Goal: Task Accomplishment & Management: Manage account settings

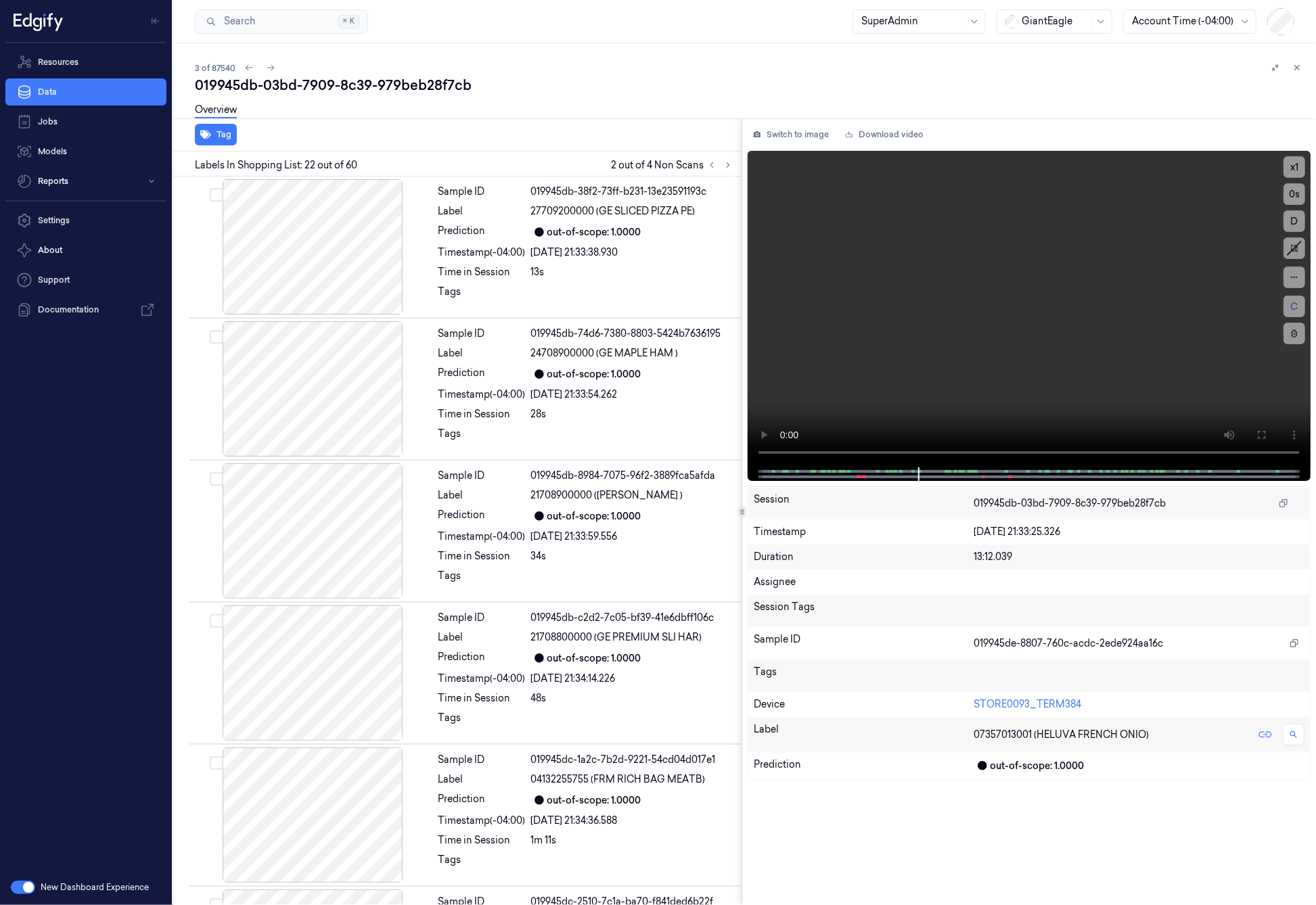
scroll to position [2680, 0]
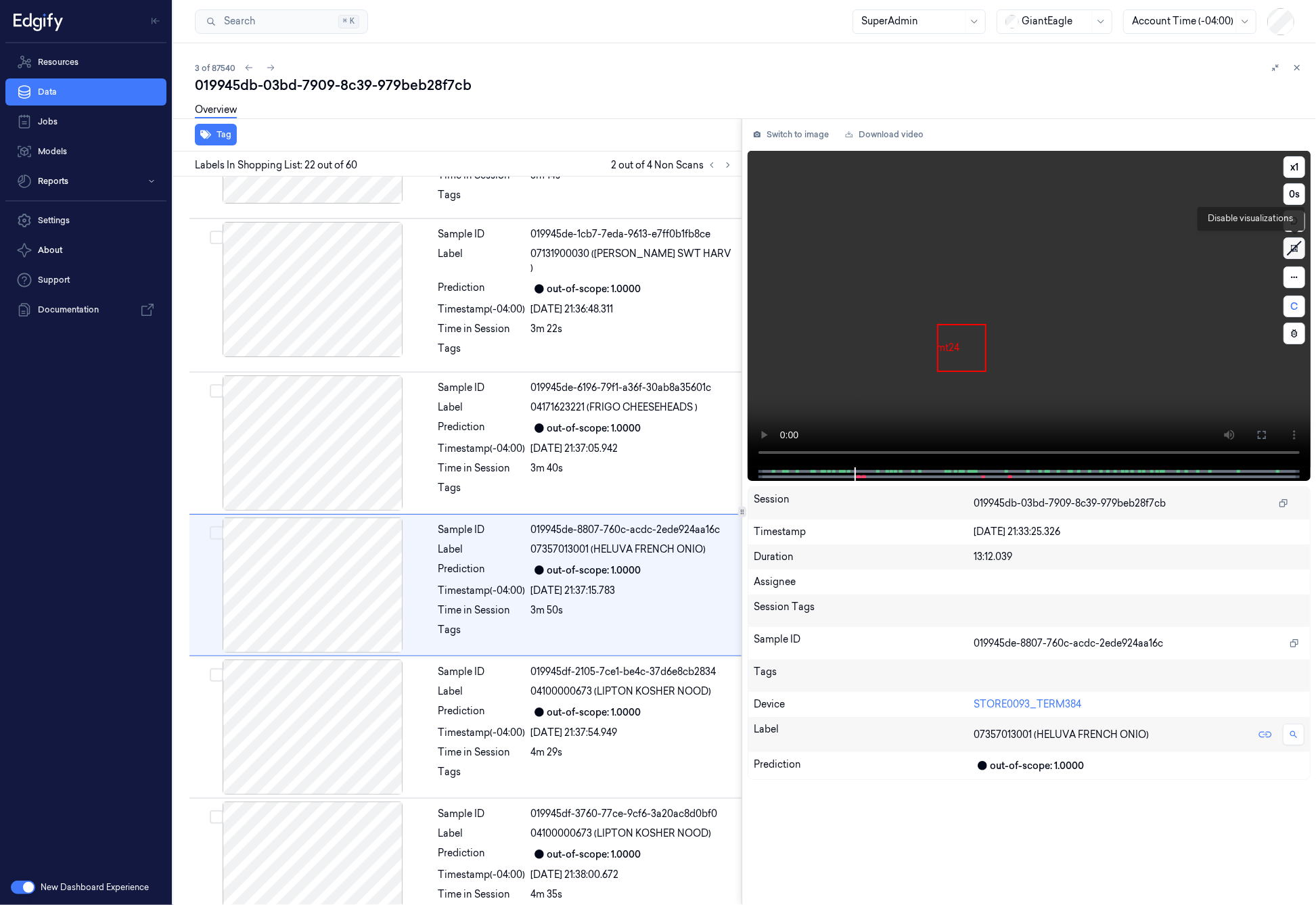
click at [1294, 254] on icon at bounding box center [1294, 248] width 20 height 20
click at [1294, 254] on button at bounding box center [1294, 248] width 22 height 22
click at [1294, 254] on icon at bounding box center [1294, 248] width 20 height 20
click at [1294, 254] on button at bounding box center [1294, 248] width 22 height 22
click at [1294, 254] on icon at bounding box center [1294, 248] width 20 height 20
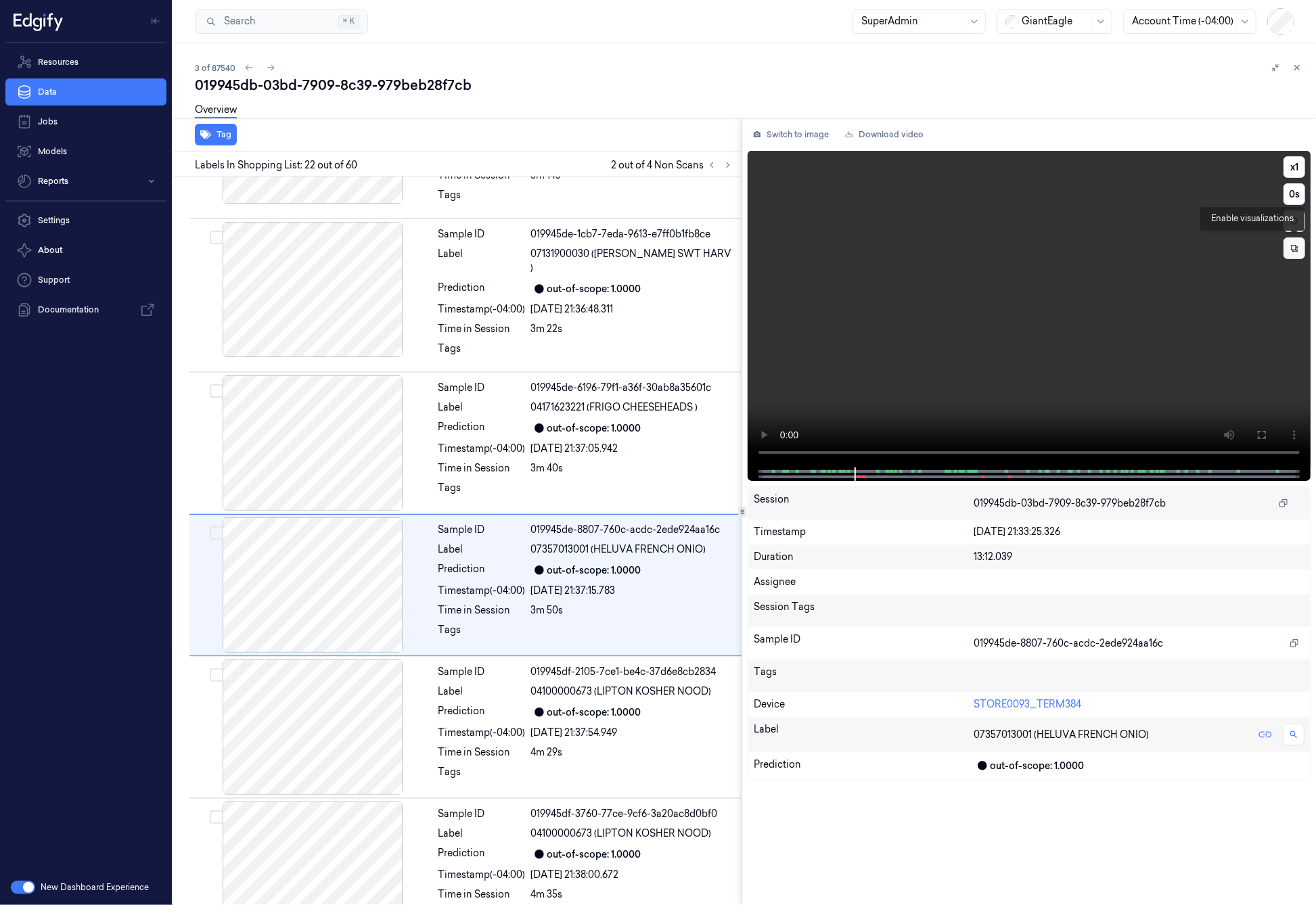
click at [1294, 254] on button at bounding box center [1294, 248] width 22 height 22
click at [1294, 254] on icon at bounding box center [1294, 248] width 20 height 20
click at [1294, 254] on button at bounding box center [1294, 248] width 22 height 22
click at [1294, 254] on icon at bounding box center [1294, 248] width 20 height 20
click at [1294, 254] on button at bounding box center [1294, 248] width 22 height 22
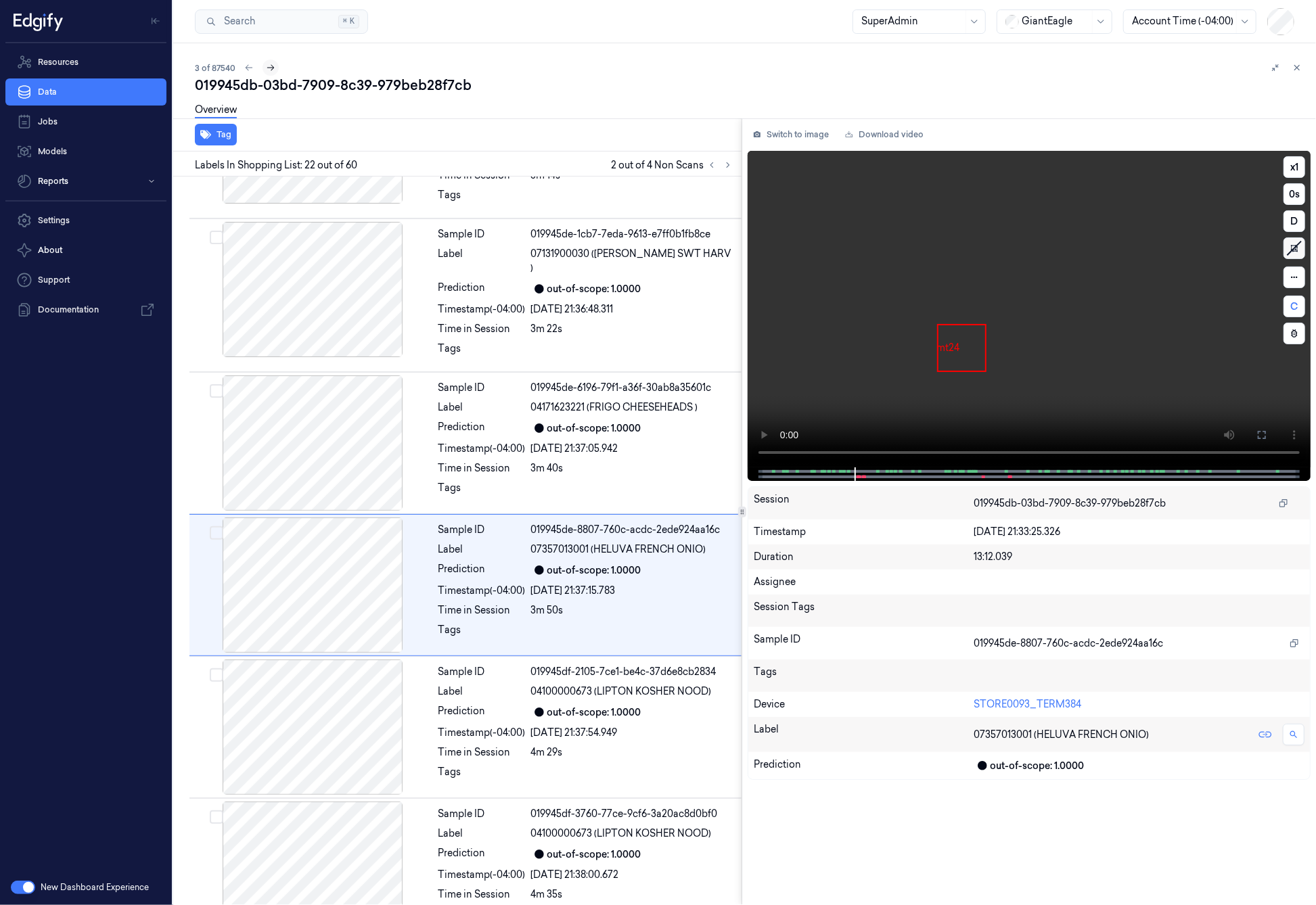
click at [273, 70] on icon at bounding box center [270, 68] width 10 height 10
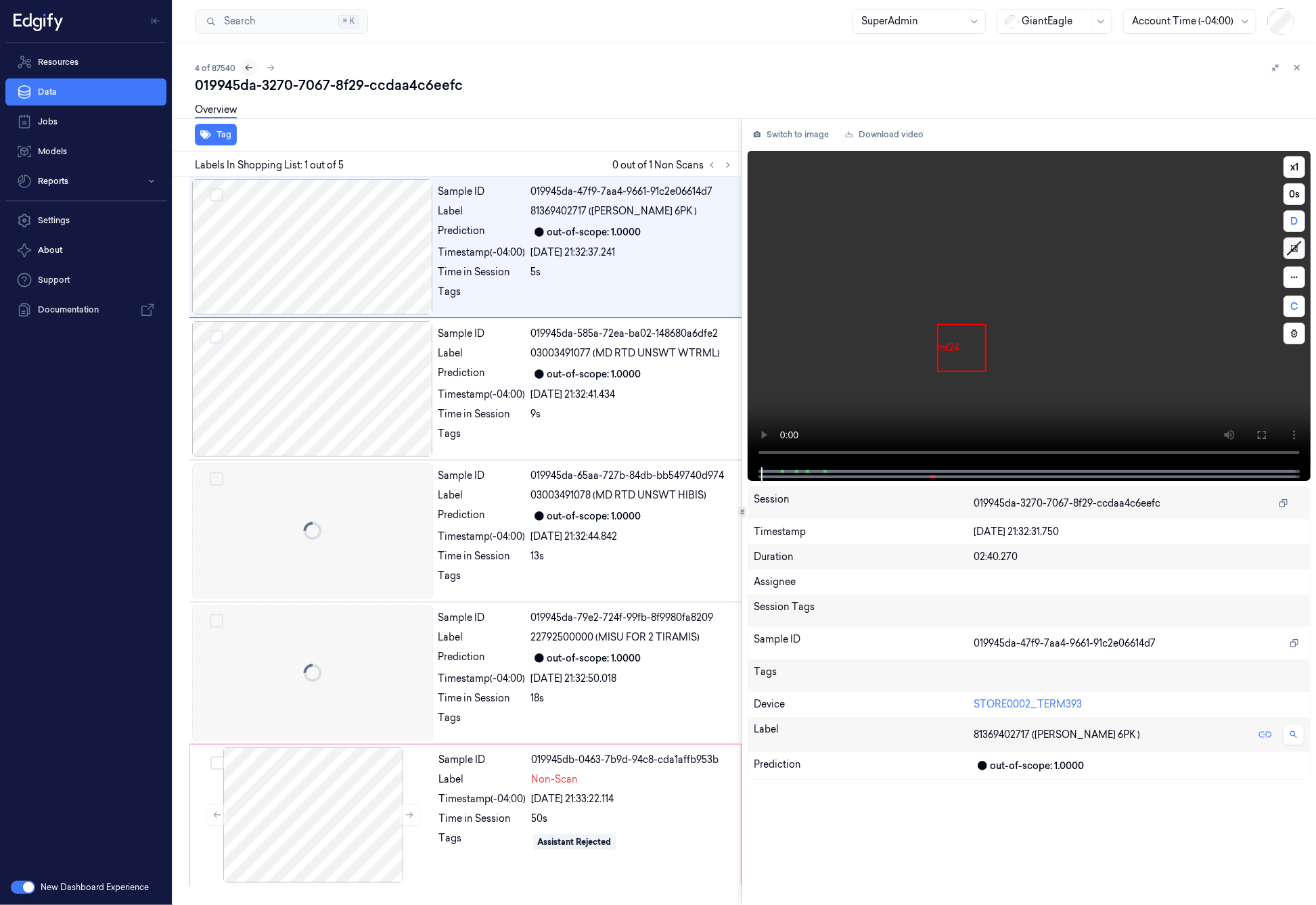
click at [251, 65] on icon at bounding box center [249, 68] width 10 height 10
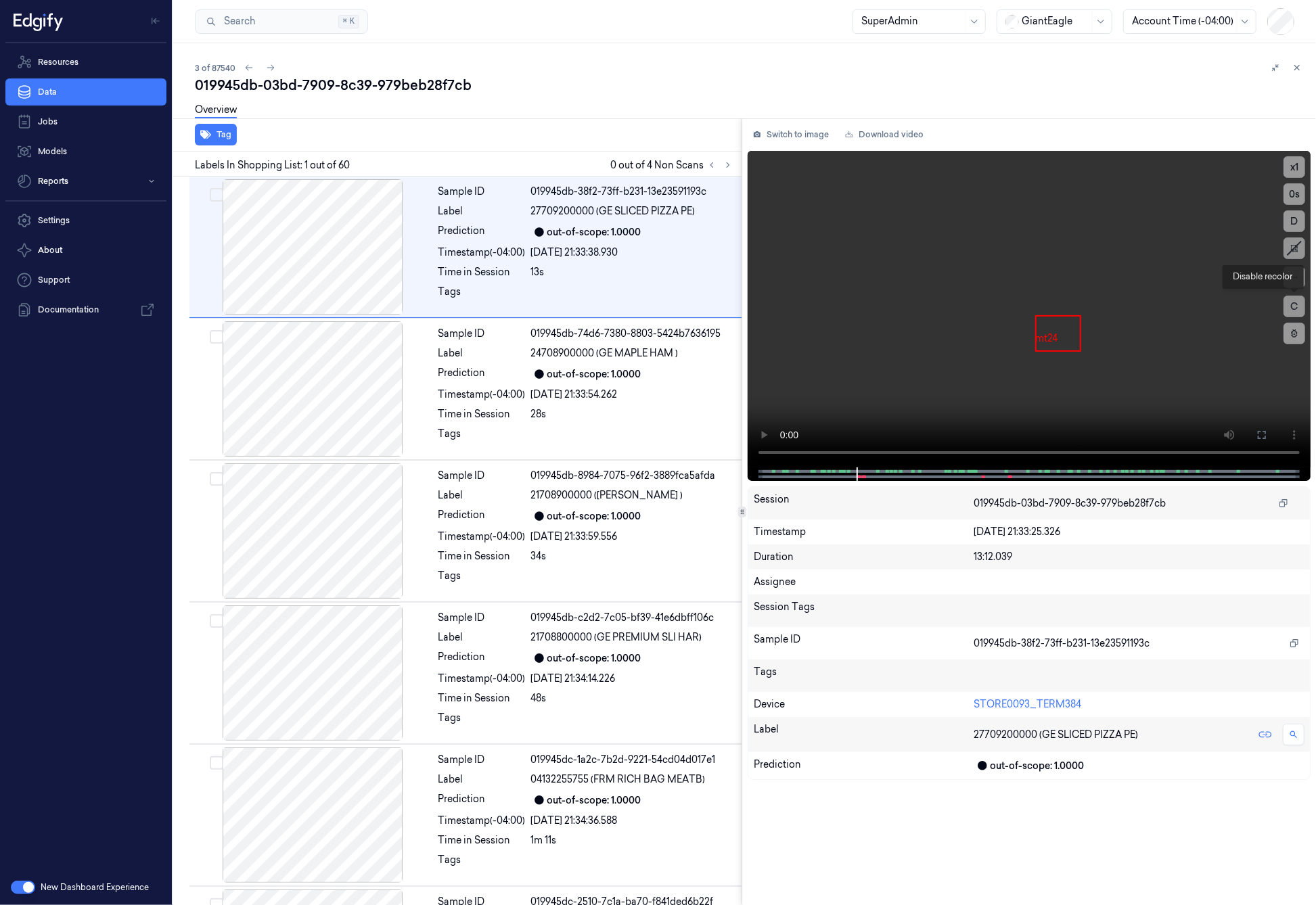
click at [1294, 308] on button "C" at bounding box center [1294, 306] width 22 height 22
click at [1295, 252] on icon at bounding box center [1294, 248] width 20 height 20
click at [1295, 252] on icon at bounding box center [1294, 249] width 10 height 10
click at [1295, 252] on icon at bounding box center [1294, 248] width 20 height 20
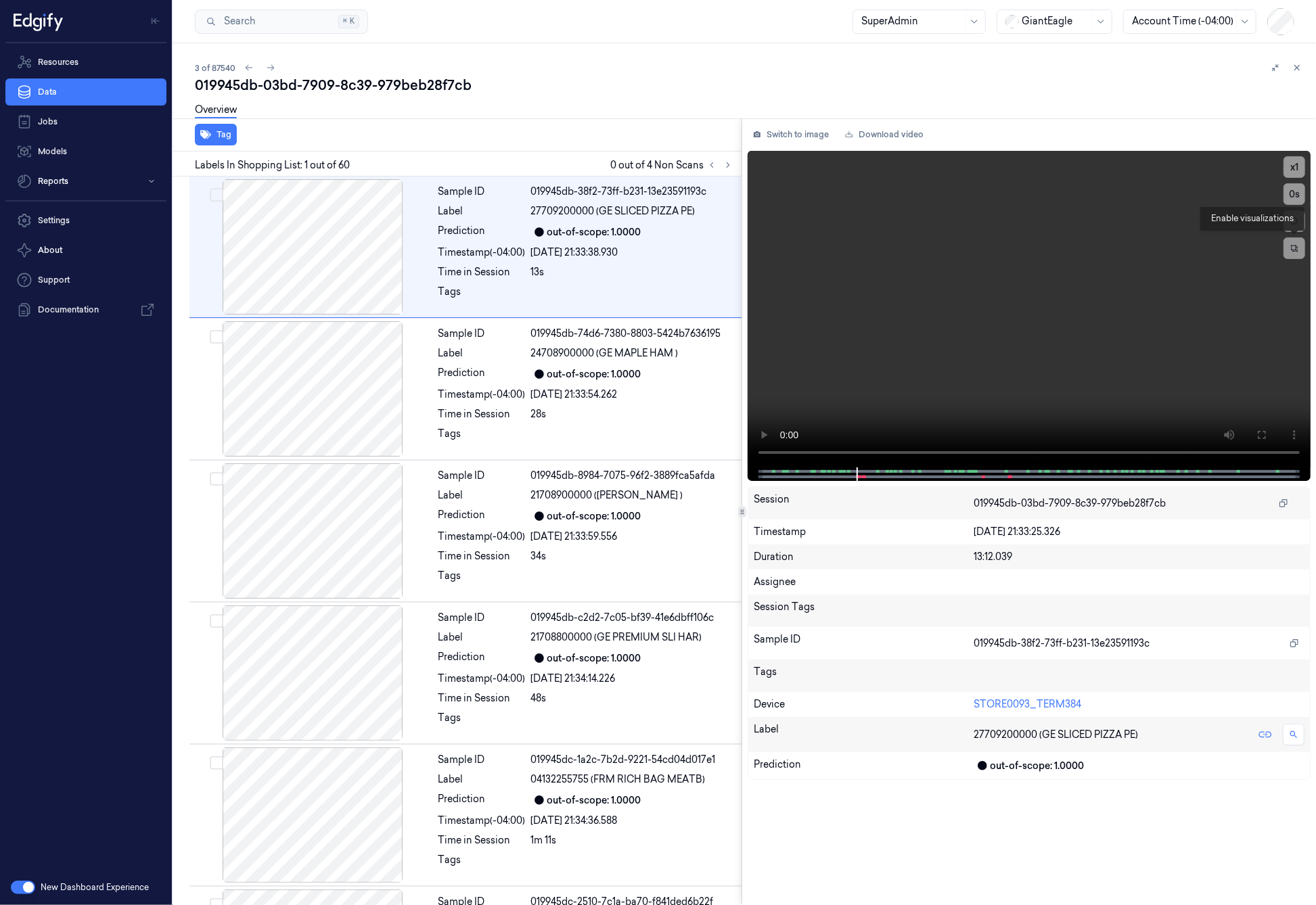
click at [1295, 252] on icon at bounding box center [1294, 249] width 10 height 10
click at [1294, 308] on button "C" at bounding box center [1294, 306] width 22 height 22
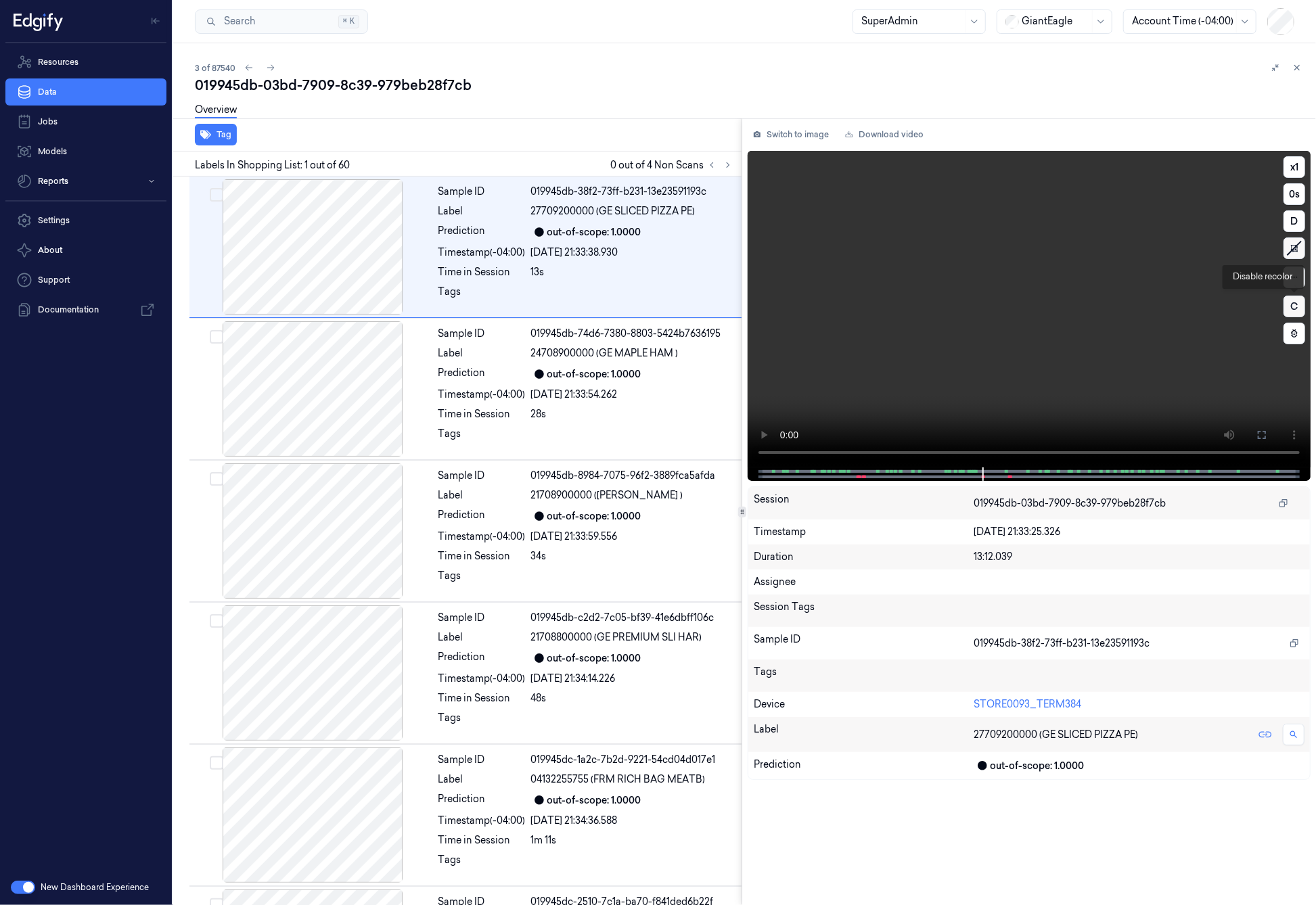
click at [1289, 306] on button "C" at bounding box center [1294, 306] width 22 height 22
click at [1298, 306] on button "C" at bounding box center [1294, 306] width 22 height 22
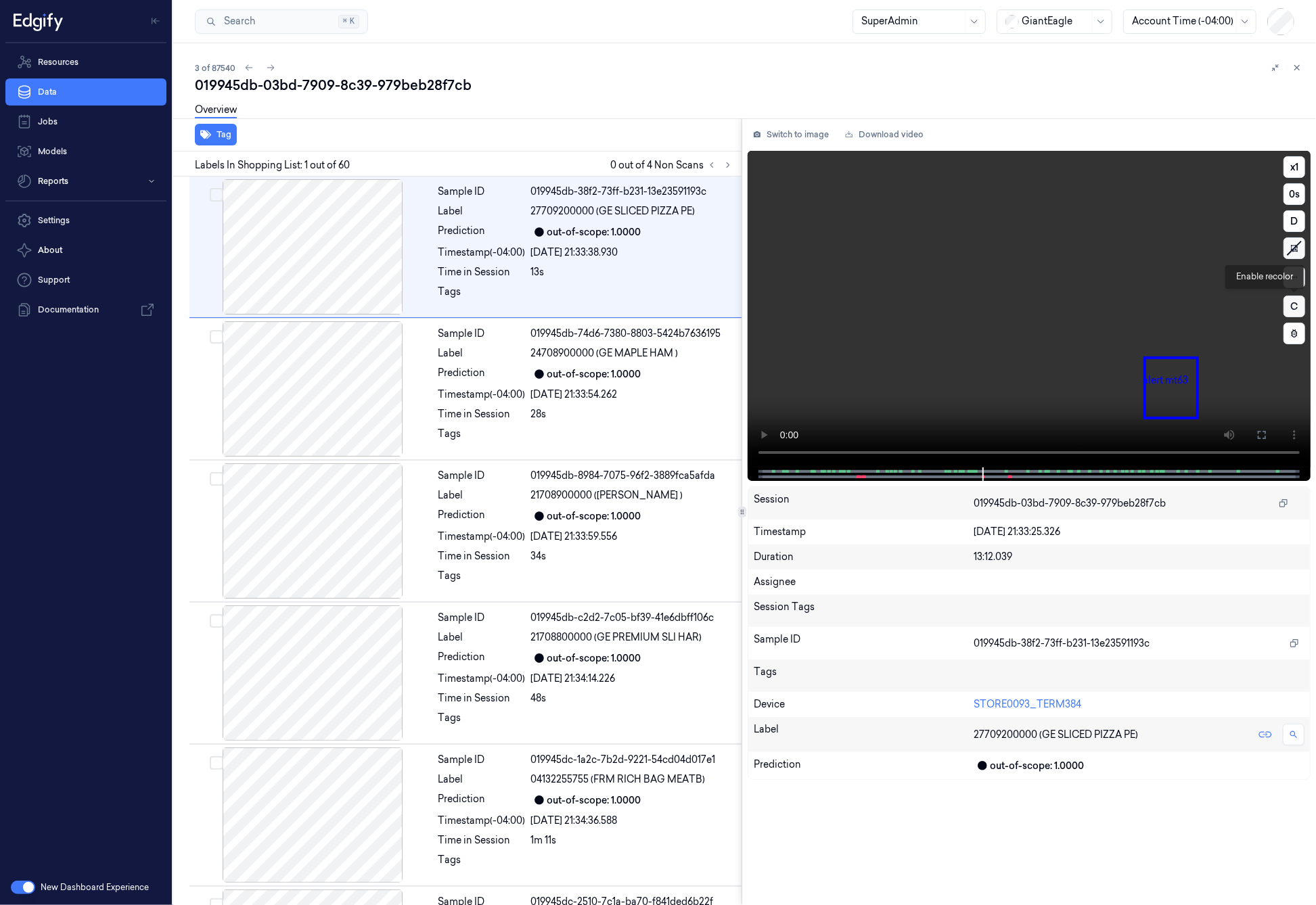
click at [1294, 310] on button "C" at bounding box center [1294, 306] width 22 height 22
click at [1294, 257] on icon at bounding box center [1294, 248] width 20 height 20
click at [1294, 257] on button at bounding box center [1294, 248] width 22 height 22
click at [1294, 257] on icon at bounding box center [1294, 248] width 20 height 20
click at [1294, 257] on button at bounding box center [1294, 248] width 22 height 22
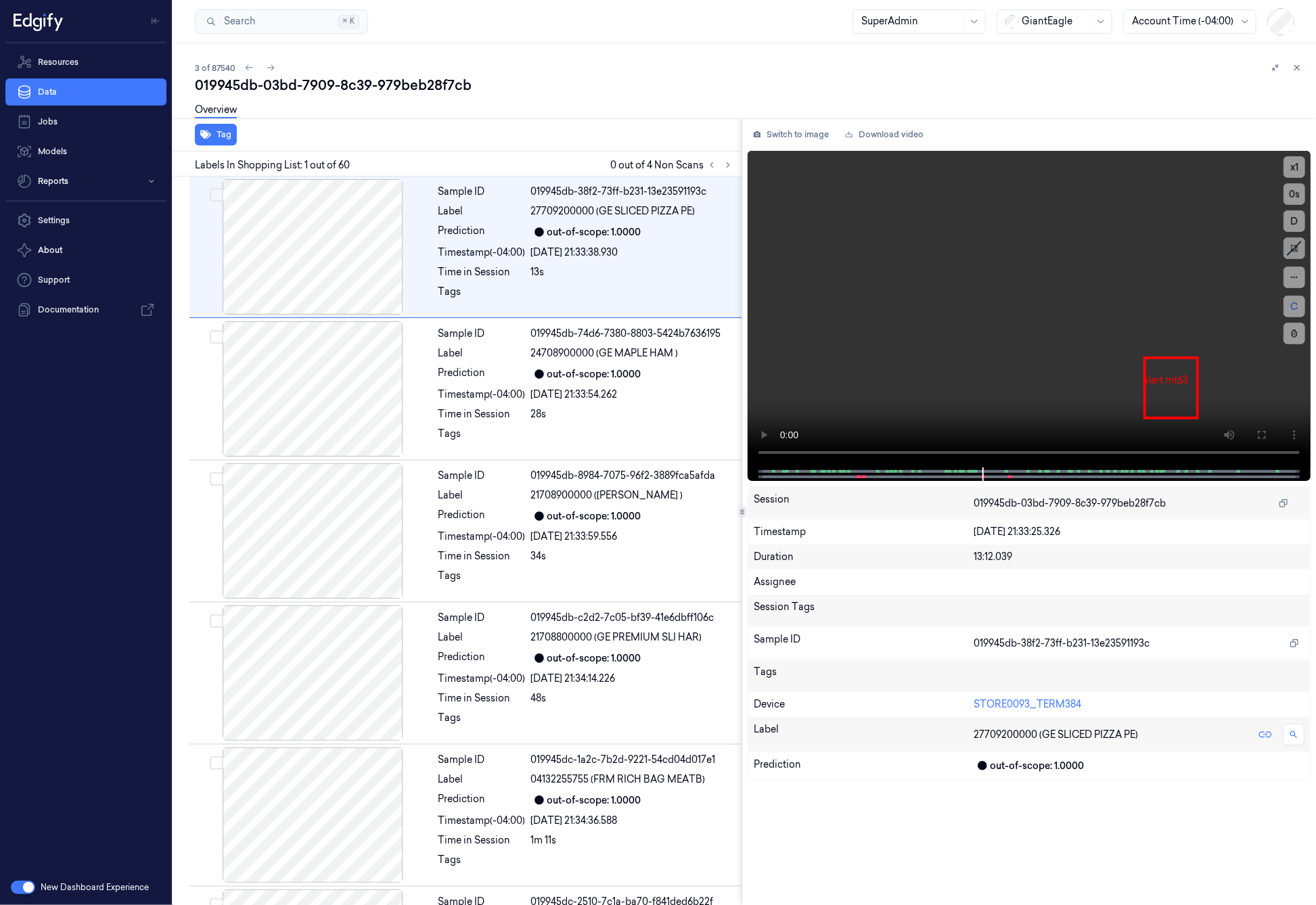
click at [964, 20] on div "SuperAdmin" at bounding box center [919, 22] width 133 height 24
type input "anno"
click at [946, 49] on div "Annotator" at bounding box center [920, 51] width 115 height 15
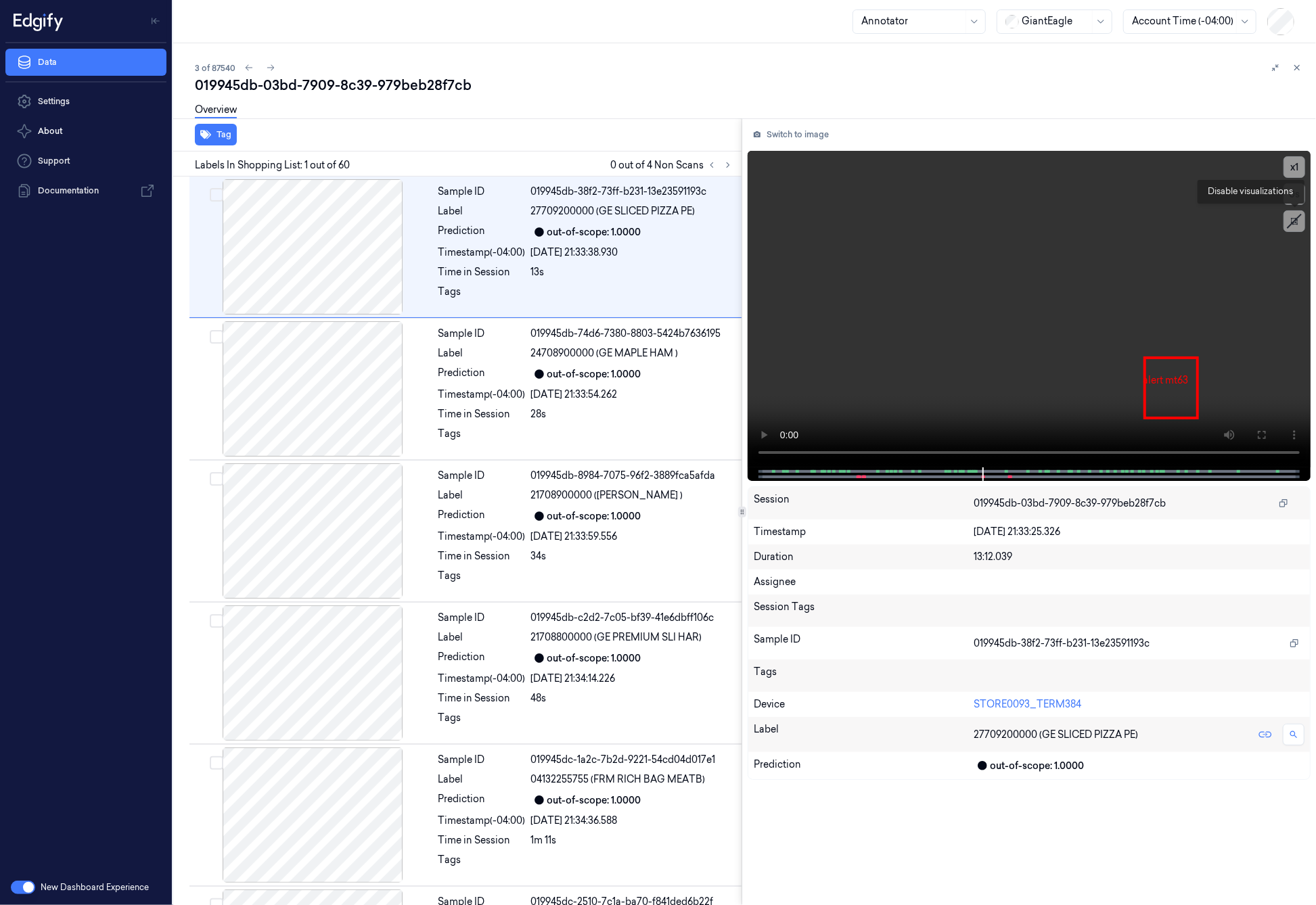
click at [1297, 220] on icon at bounding box center [1294, 220] width 20 height 20
click at [1297, 220] on icon at bounding box center [1294, 221] width 6 height 6
click at [807, 128] on button "Switch to image" at bounding box center [790, 134] width 86 height 22
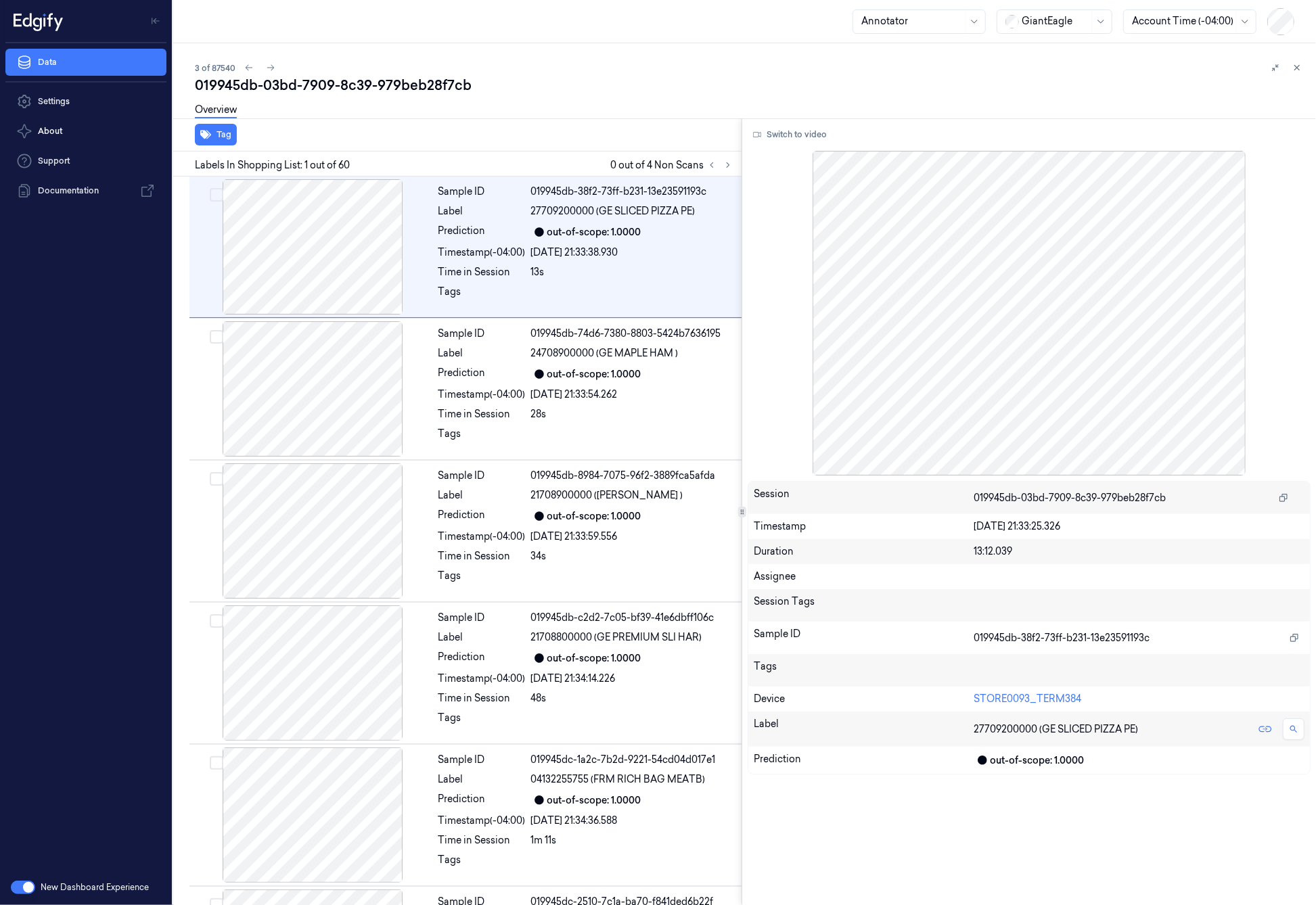
click at [807, 128] on button "Switch to video" at bounding box center [790, 134] width 85 height 22
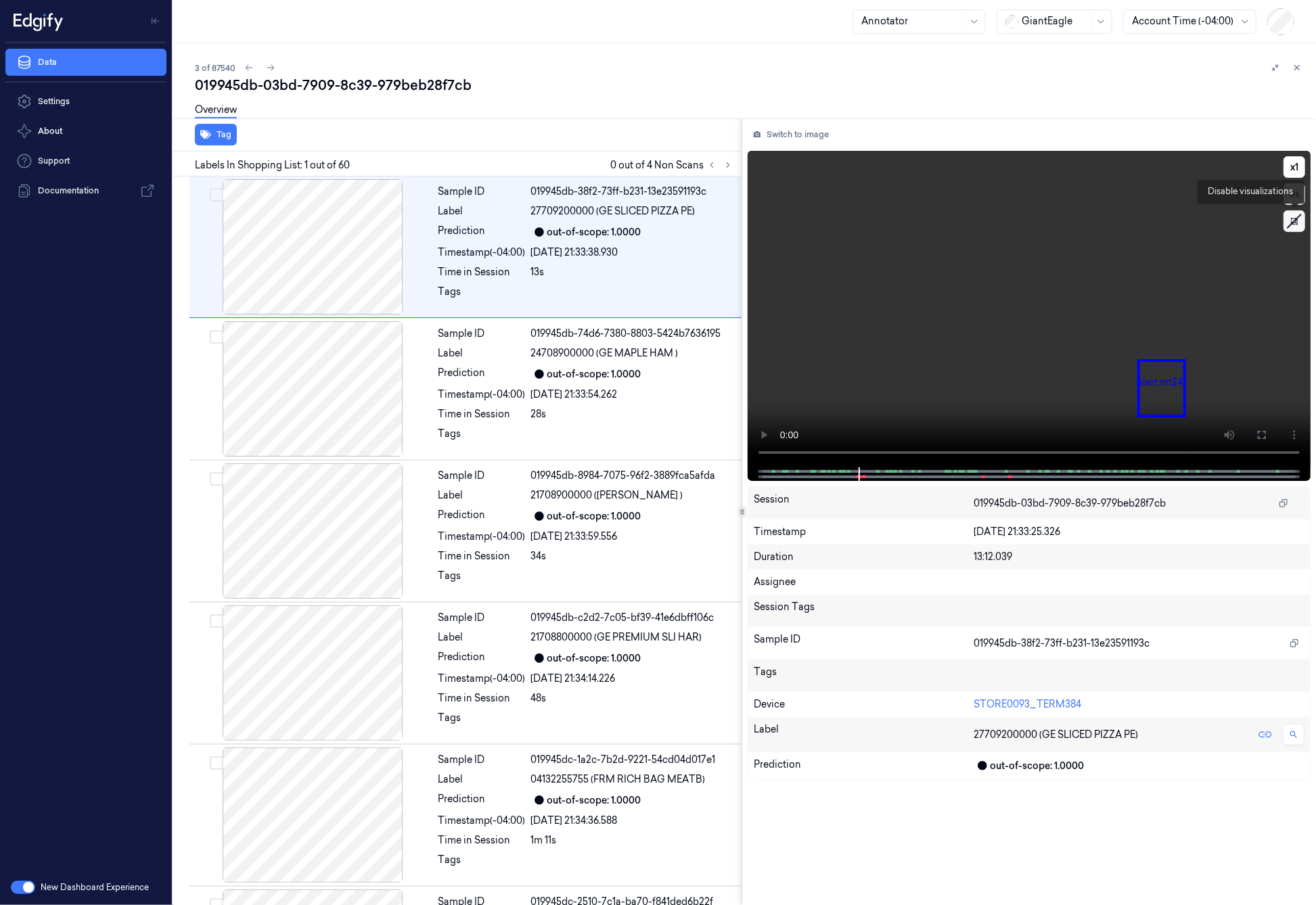
click at [1295, 217] on icon at bounding box center [1294, 220] width 20 height 20
click at [1295, 217] on icon at bounding box center [1294, 221] width 10 height 10
click at [819, 130] on button "Switch to image" at bounding box center [790, 134] width 86 height 22
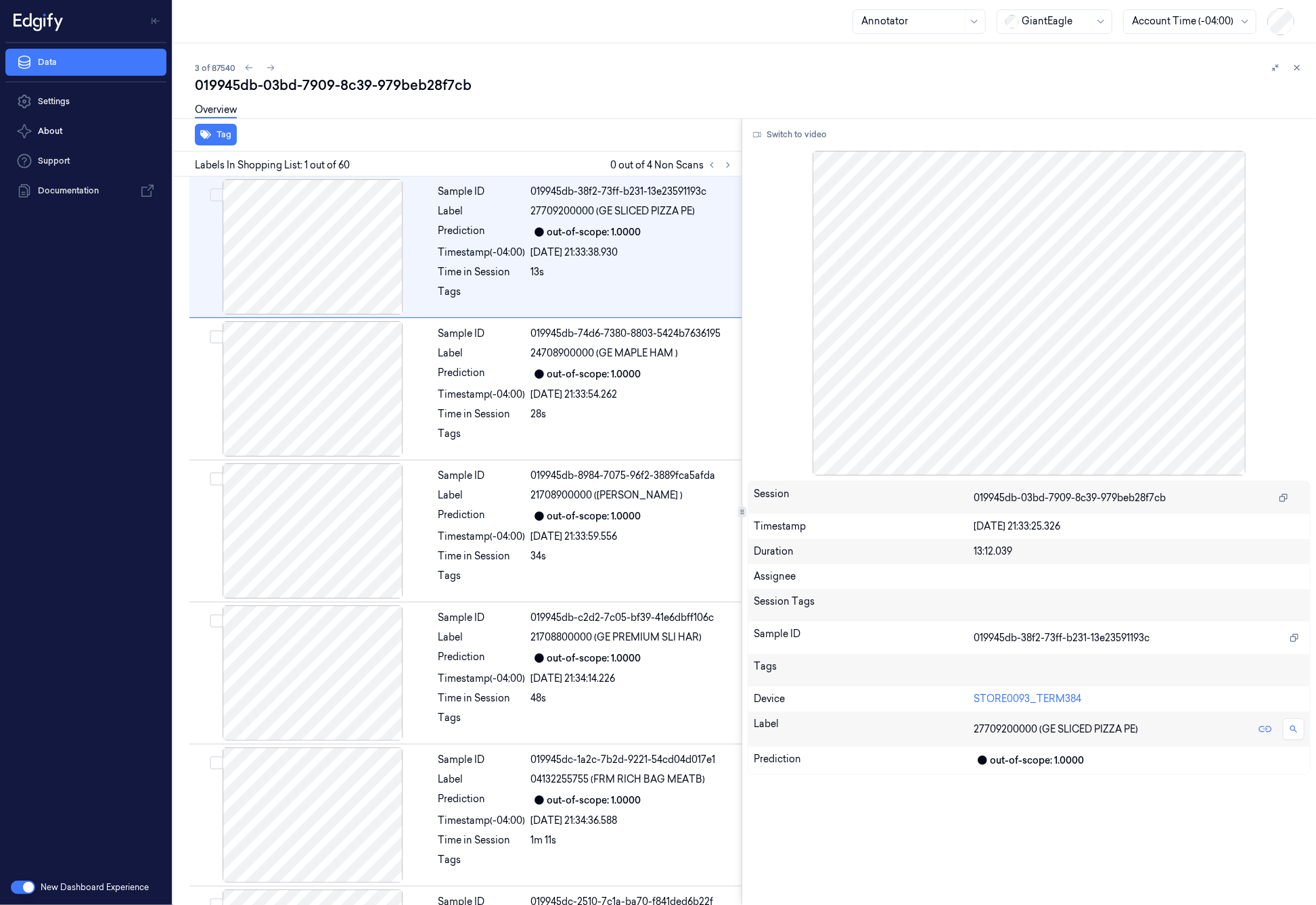
click at [819, 130] on button "Switch to video" at bounding box center [790, 134] width 85 height 22
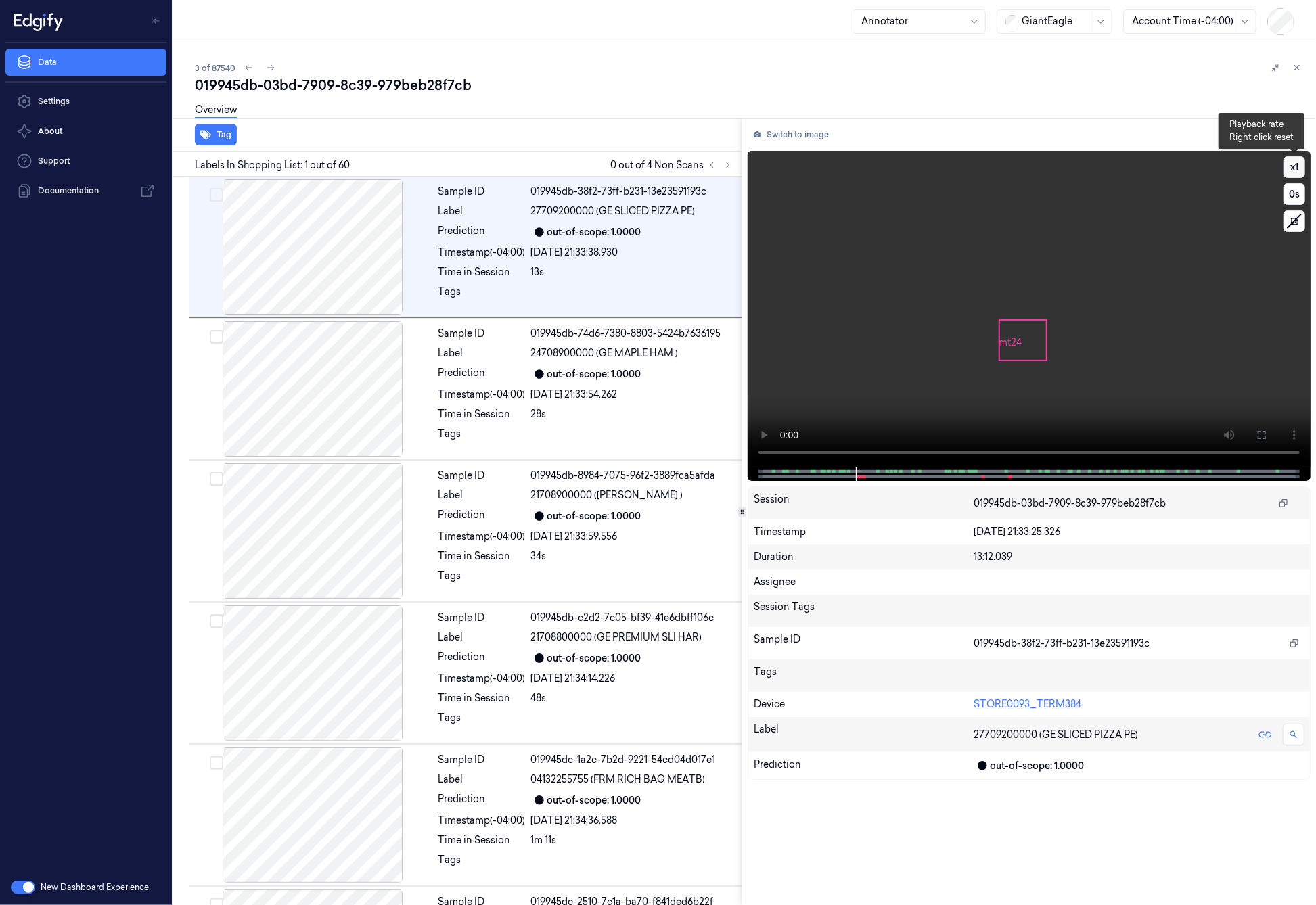
click at [1299, 166] on button "x 1" at bounding box center [1294, 167] width 22 height 22
click at [1299, 166] on button "x 2" at bounding box center [1294, 167] width 22 height 22
click at [1299, 166] on button "x 4" at bounding box center [1294, 167] width 22 height 22
click at [1263, 437] on icon at bounding box center [1261, 434] width 10 height 10
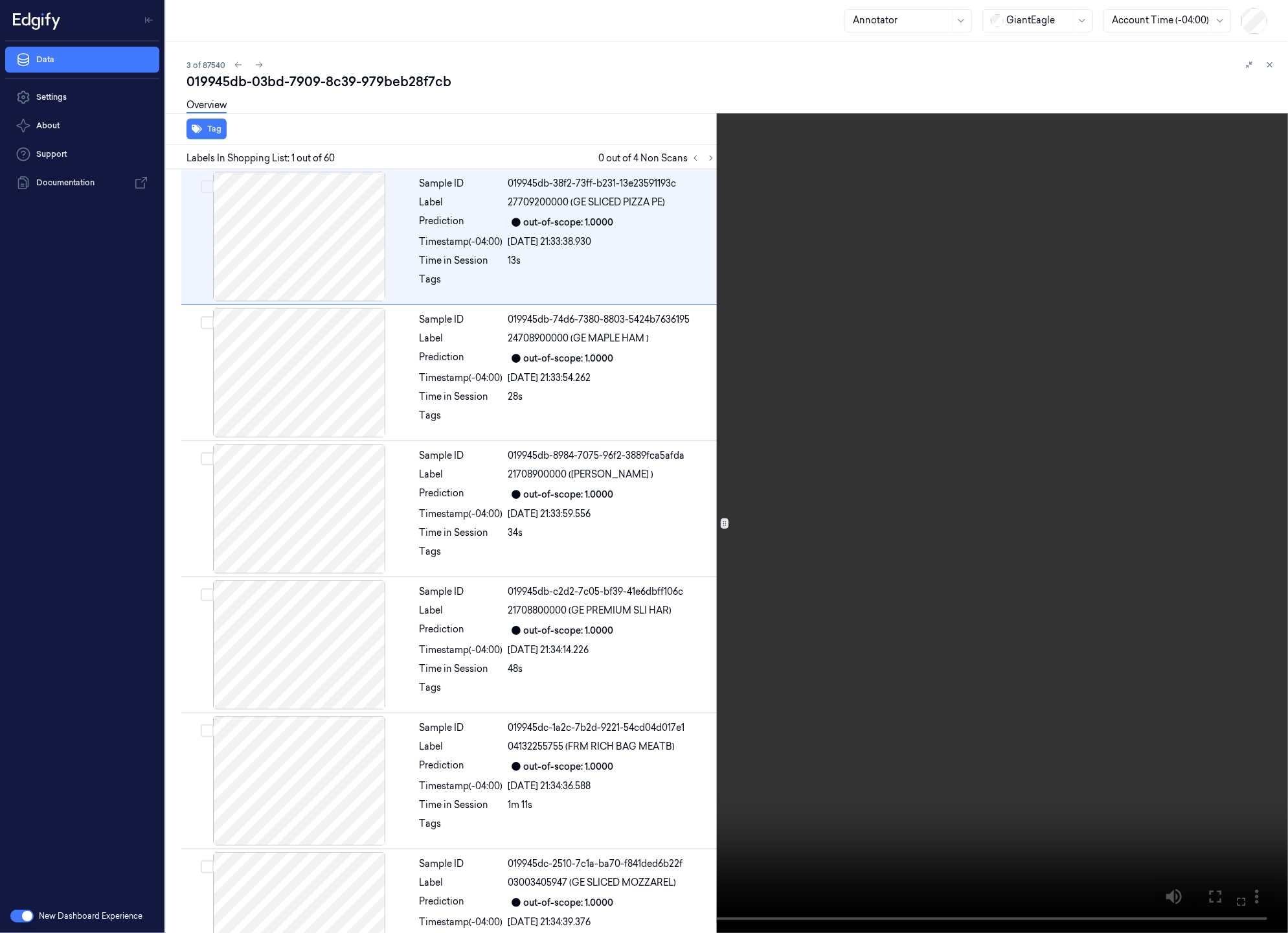
click at [0, 0] on icon at bounding box center [0, 0] width 0 height 0
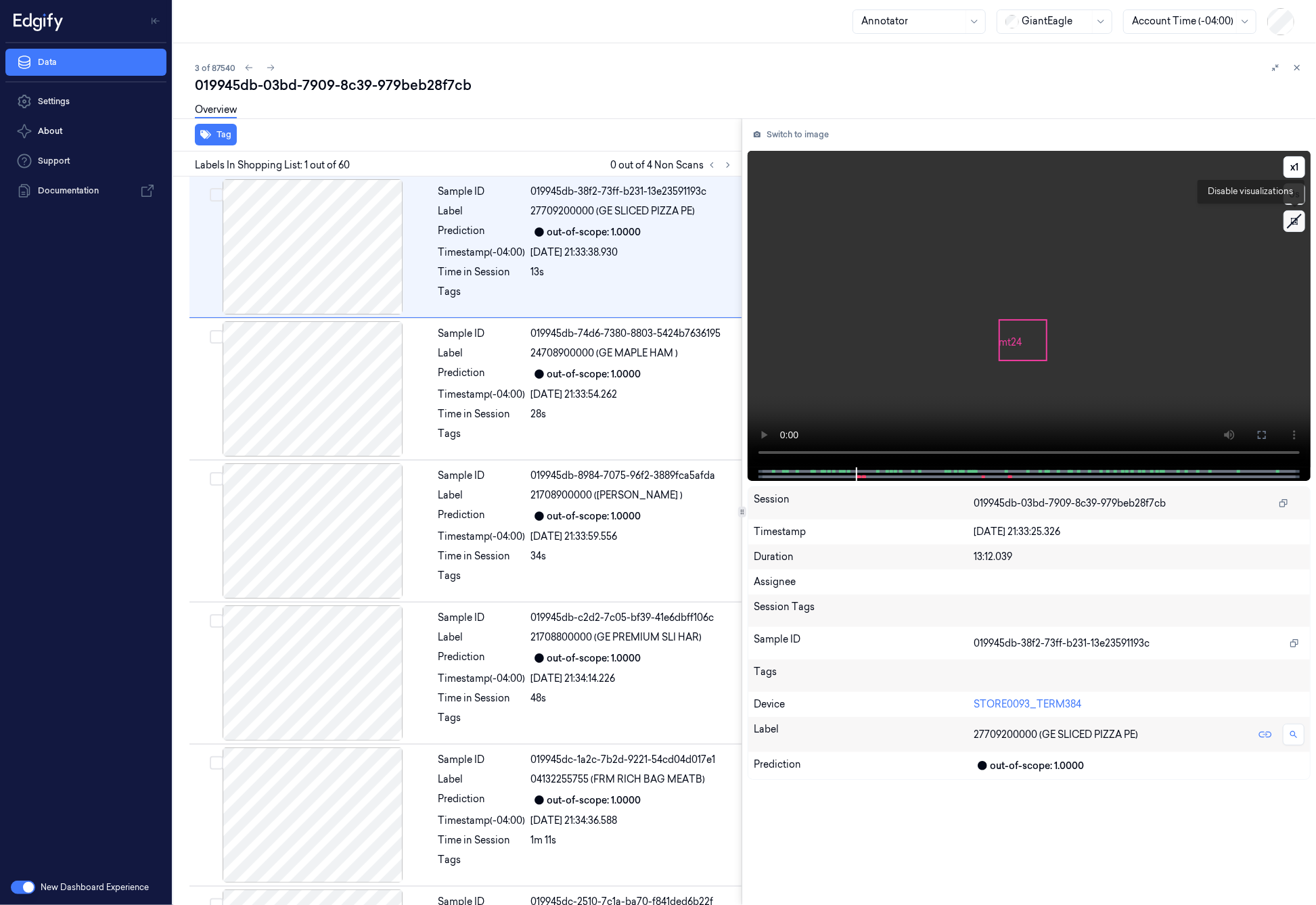
click at [1299, 224] on icon at bounding box center [1294, 220] width 20 height 20
click at [1299, 224] on icon at bounding box center [1294, 221] width 10 height 10
